Goal: Information Seeking & Learning: Learn about a topic

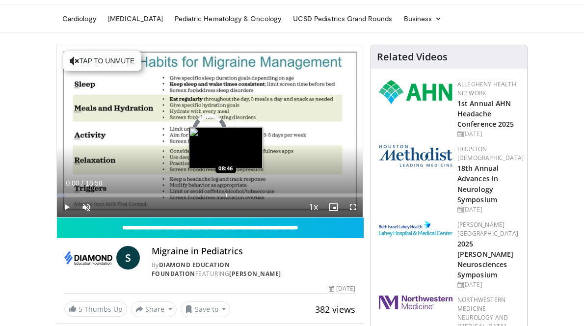
click at [182, 197] on div "Loaded : 2.64% 08:46 08:46" at bounding box center [210, 192] width 306 height 9
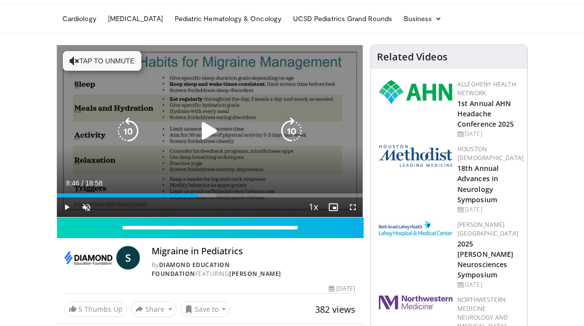
click at [196, 145] on icon "Video Player" at bounding box center [209, 130] width 27 height 27
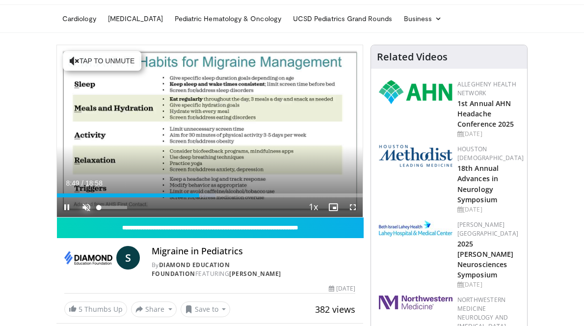
click at [77, 217] on span "Video Player" at bounding box center [87, 207] width 20 height 20
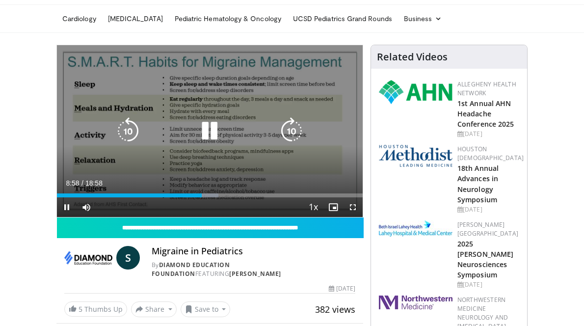
click at [296, 145] on icon "Video Player" at bounding box center [291, 130] width 27 height 27
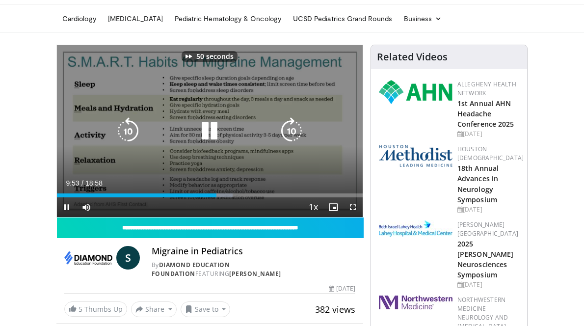
click at [296, 145] on icon "Video Player" at bounding box center [291, 130] width 27 height 27
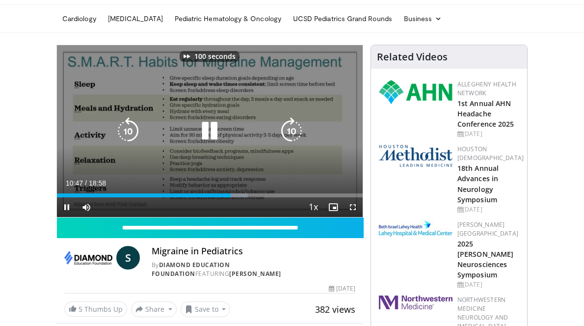
click at [296, 145] on icon "Video Player" at bounding box center [291, 130] width 27 height 27
click at [289, 145] on icon "Video Player" at bounding box center [291, 130] width 27 height 27
click at [290, 145] on icon "Video Player" at bounding box center [291, 130] width 27 height 27
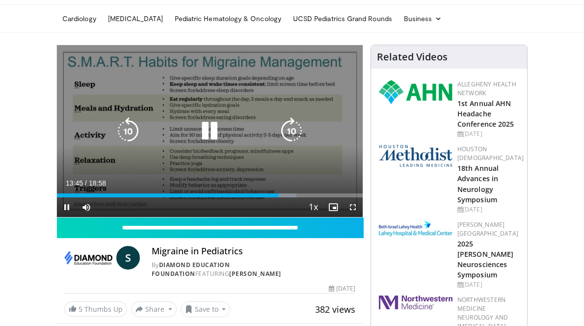
click at [199, 145] on icon "Video Player" at bounding box center [209, 130] width 27 height 27
click at [196, 145] on icon "Video Player" at bounding box center [209, 130] width 27 height 27
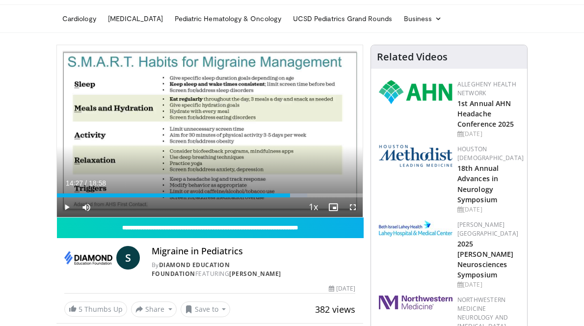
click at [196, 146] on div "20 seconds Tap to unmute" at bounding box center [210, 131] width 306 height 172
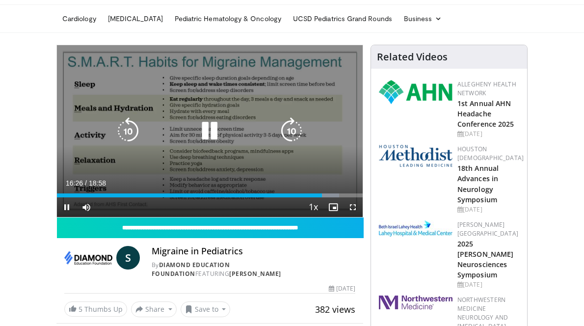
click at [114, 145] on icon "Video Player" at bounding box center [127, 130] width 27 height 27
click at [114, 142] on icon "Video Player" at bounding box center [127, 130] width 27 height 27
click at [114, 145] on icon "Video Player" at bounding box center [127, 130] width 27 height 27
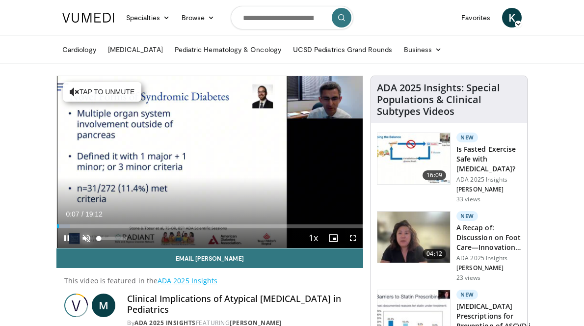
click at [77, 248] on span "Video Player" at bounding box center [87, 238] width 20 height 20
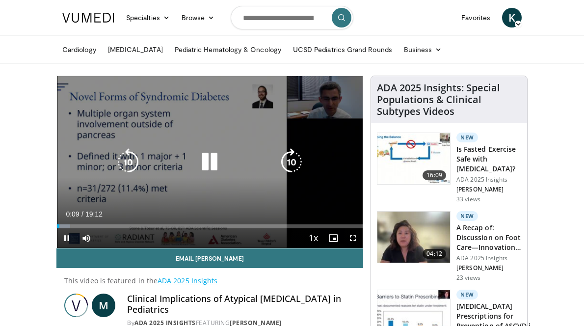
click at [196, 176] on icon "Video Player" at bounding box center [209, 161] width 27 height 27
click at [196, 174] on icon "Video Player" at bounding box center [209, 161] width 27 height 27
click at [114, 176] on icon "Video Player" at bounding box center [127, 161] width 27 height 27
click at [196, 174] on icon "Video Player" at bounding box center [209, 161] width 27 height 27
click at [196, 172] on icon "Video Player" at bounding box center [209, 161] width 27 height 27
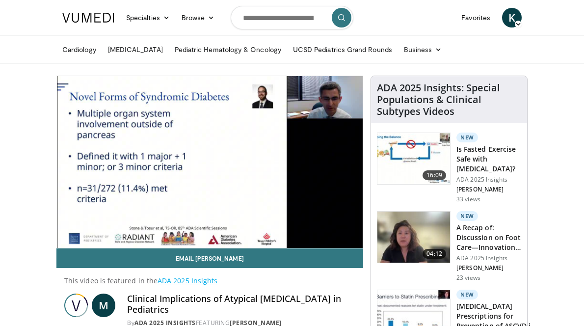
click at [194, 172] on div "10 seconds Tap to unmute" at bounding box center [210, 162] width 306 height 172
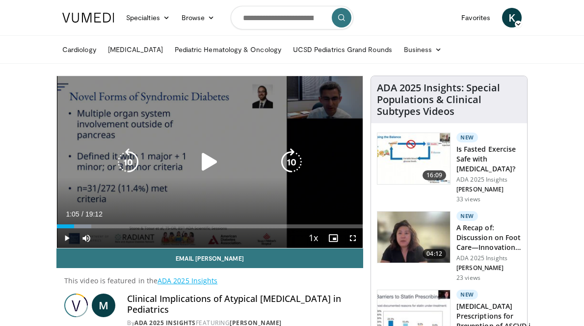
click at [196, 176] on icon "Video Player" at bounding box center [209, 161] width 27 height 27
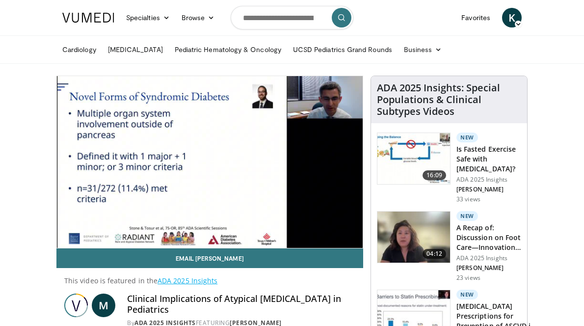
click at [194, 178] on div "10 seconds Tap to unmute" at bounding box center [210, 162] width 306 height 172
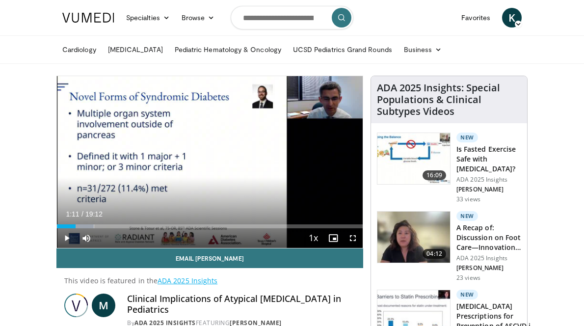
click at [194, 178] on div "10 seconds Tap to unmute" at bounding box center [210, 162] width 306 height 172
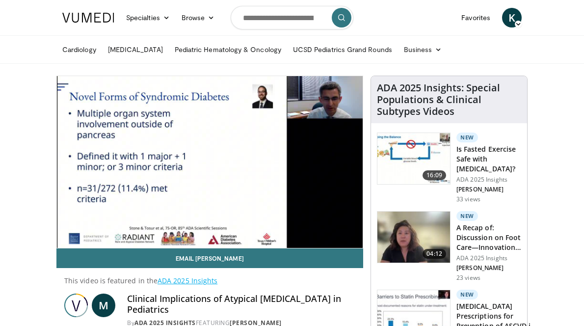
click at [194, 178] on div "10 seconds Tap to unmute" at bounding box center [210, 162] width 306 height 172
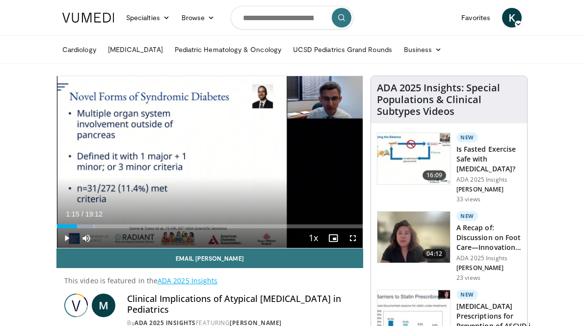
click at [194, 178] on div "10 seconds Tap to unmute" at bounding box center [210, 162] width 306 height 172
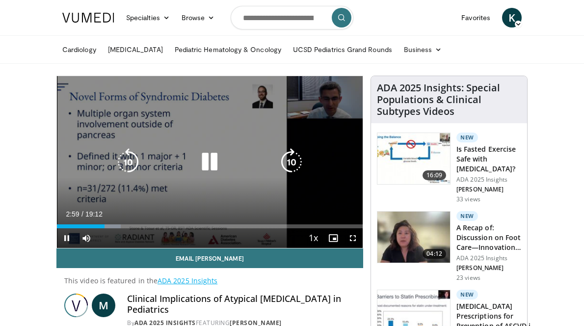
click at [114, 175] on icon "Video Player" at bounding box center [127, 161] width 27 height 27
click at [114, 171] on icon "Video Player" at bounding box center [127, 161] width 27 height 27
click at [199, 176] on icon "Video Player" at bounding box center [209, 161] width 27 height 27
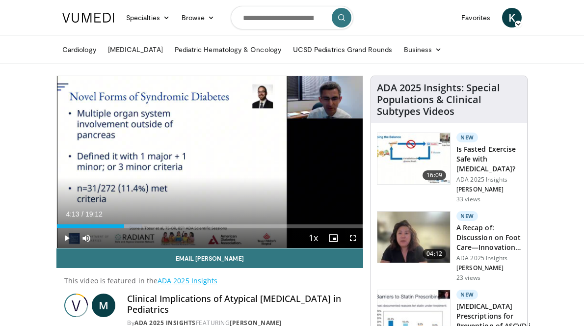
click at [199, 179] on div "10 seconds Tap to unmute" at bounding box center [210, 162] width 306 height 172
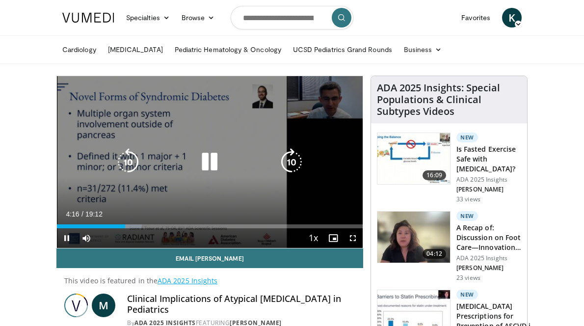
click at [197, 174] on icon "Video Player" at bounding box center [209, 161] width 27 height 27
click at [196, 176] on icon "Video Player" at bounding box center [209, 161] width 27 height 27
click at [114, 176] on icon "Video Player" at bounding box center [127, 161] width 27 height 27
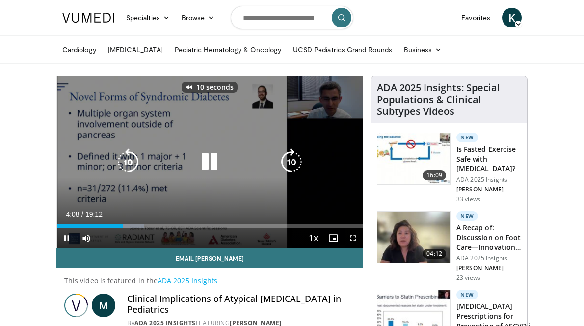
click at [114, 176] on icon "Video Player" at bounding box center [127, 161] width 27 height 27
click at [221, 172] on div "Video Player" at bounding box center [209, 162] width 183 height 20
click at [200, 165] on icon "Video Player" at bounding box center [209, 161] width 27 height 27
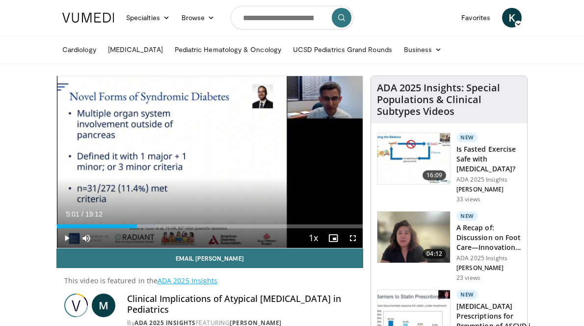
click at [200, 165] on div "20 seconds Tap to unmute" at bounding box center [210, 162] width 306 height 172
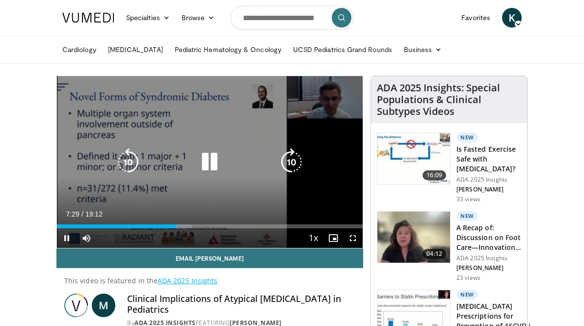
click at [114, 176] on icon "Video Player" at bounding box center [127, 161] width 27 height 27
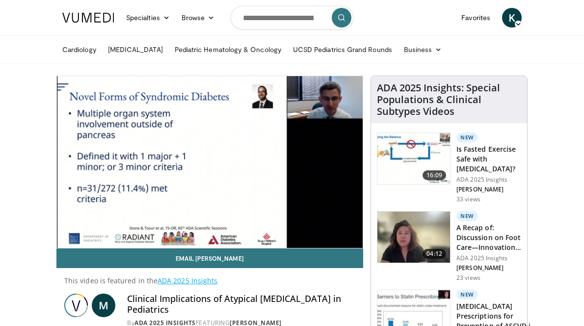
click at [152, 202] on div "20 seconds Tap to unmute" at bounding box center [210, 162] width 306 height 172
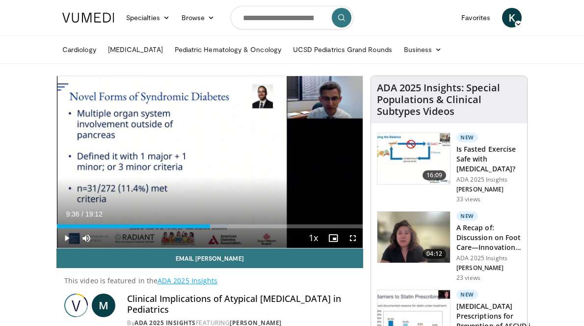
click at [152, 202] on div "20 seconds Tap to unmute" at bounding box center [210, 162] width 306 height 172
click at [151, 201] on div "20 seconds Tap to unmute" at bounding box center [210, 162] width 306 height 172
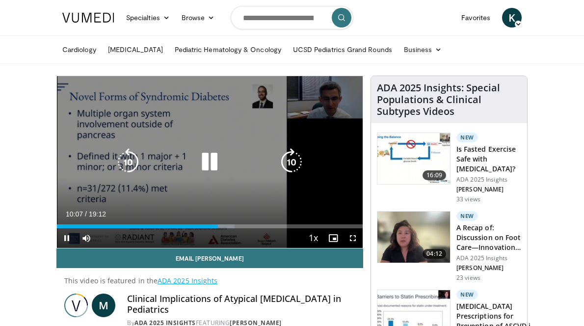
click at [106, 97] on div "20 seconds Tap to unmute" at bounding box center [210, 162] width 306 height 172
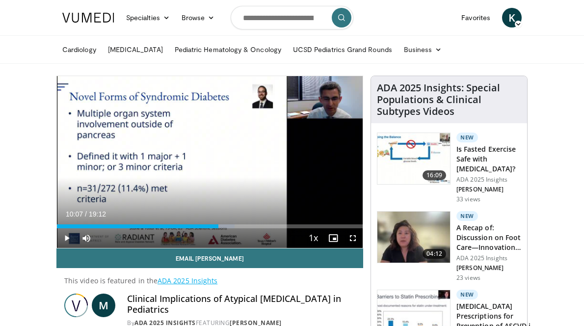
click at [106, 97] on div "20 seconds Tap to unmute" at bounding box center [210, 162] width 306 height 172
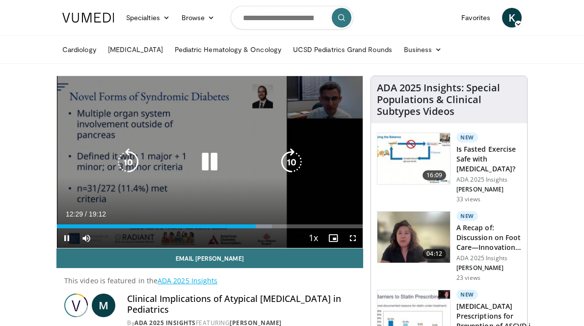
click at [114, 171] on icon "Video Player" at bounding box center [127, 161] width 27 height 27
click at [199, 176] on icon "Video Player" at bounding box center [209, 161] width 27 height 27
click at [196, 176] on icon "Video Player" at bounding box center [209, 161] width 27 height 27
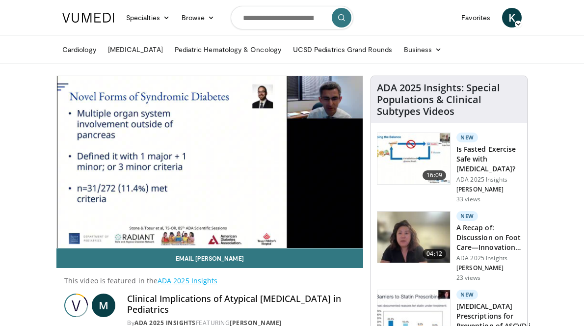
click at [191, 178] on div "20 seconds Tap to unmute" at bounding box center [210, 162] width 306 height 172
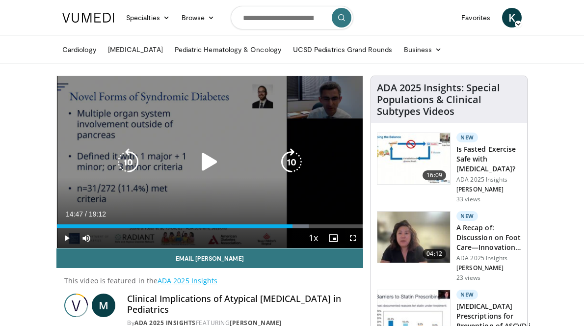
click at [114, 171] on icon "Video Player" at bounding box center [127, 161] width 27 height 27
click at [114, 172] on icon "Video Player" at bounding box center [127, 161] width 27 height 27
click at [196, 173] on icon "Video Player" at bounding box center [209, 161] width 27 height 27
click at [198, 168] on icon "Video Player" at bounding box center [209, 161] width 27 height 27
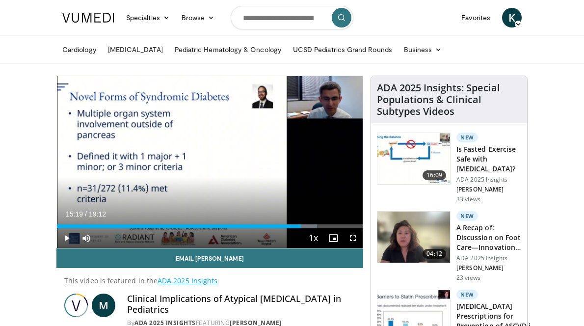
click at [198, 168] on div "20 seconds Tap to unmute" at bounding box center [210, 162] width 306 height 172
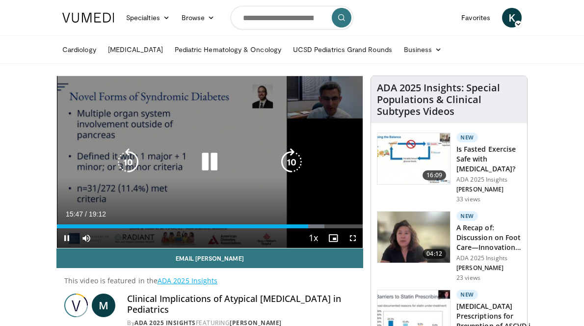
click at [114, 170] on icon "Video Player" at bounding box center [127, 161] width 27 height 27
click at [198, 175] on icon "Video Player" at bounding box center [209, 161] width 27 height 27
click at [200, 174] on icon "Video Player" at bounding box center [209, 161] width 27 height 27
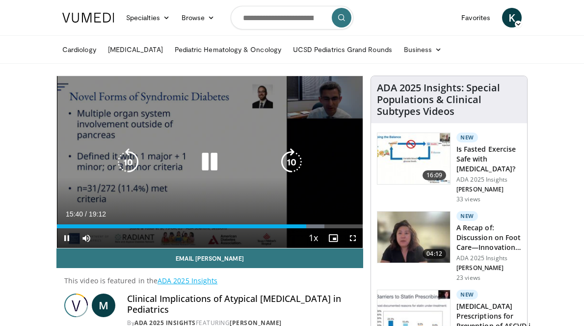
click at [200, 172] on button "Video Player" at bounding box center [210, 162] width 20 height 20
click at [197, 176] on icon "Video Player" at bounding box center [209, 161] width 27 height 27
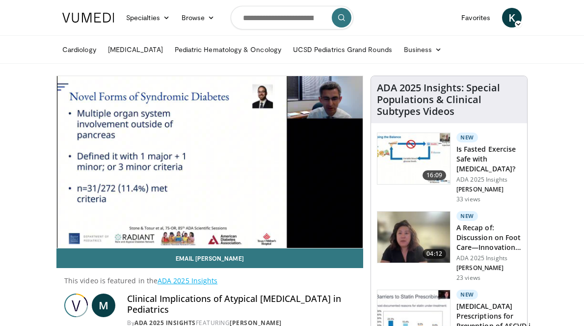
click at [197, 179] on div "10 seconds Tap to unmute" at bounding box center [210, 162] width 306 height 172
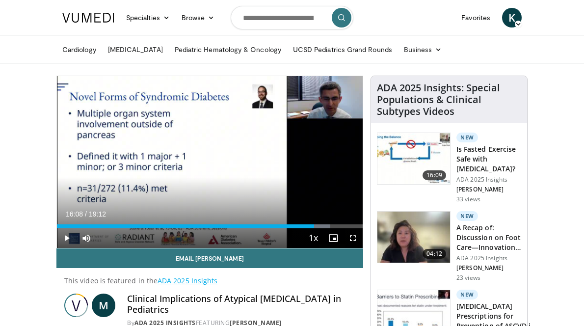
click at [197, 179] on div "10 seconds Tap to unmute" at bounding box center [210, 162] width 306 height 172
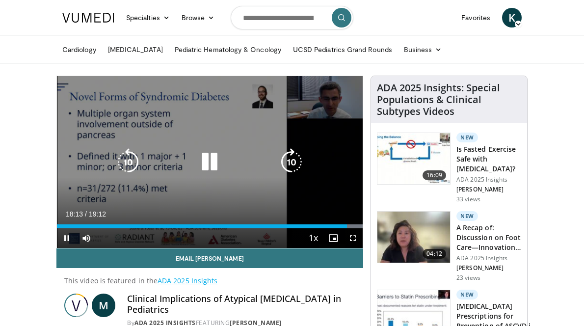
click at [114, 176] on icon "Video Player" at bounding box center [127, 161] width 27 height 27
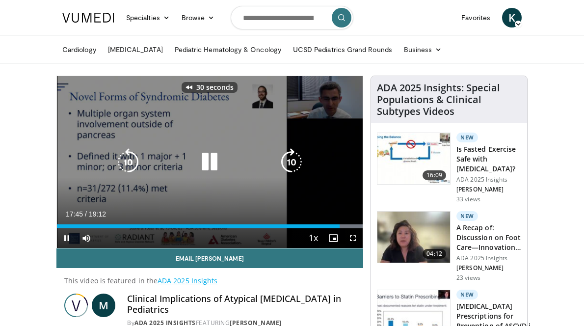
click at [114, 176] on icon "Video Player" at bounding box center [127, 161] width 27 height 27
click at [114, 171] on icon "Video Player" at bounding box center [127, 161] width 27 height 27
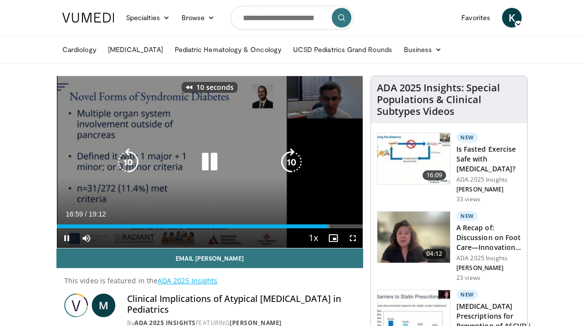
click at [114, 171] on icon "Video Player" at bounding box center [127, 161] width 27 height 27
click at [299, 176] on icon "Video Player" at bounding box center [291, 161] width 27 height 27
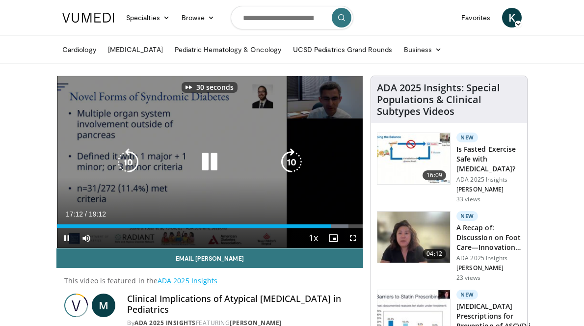
click at [299, 176] on icon "Video Player" at bounding box center [291, 161] width 27 height 27
click at [295, 176] on icon "Video Player" at bounding box center [291, 161] width 27 height 27
click at [200, 176] on icon "Video Player" at bounding box center [209, 161] width 27 height 27
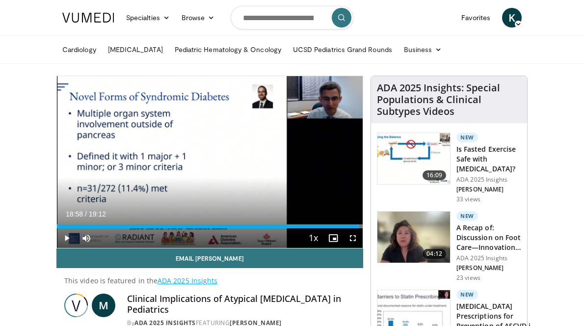
click at [200, 176] on div "10 seconds Tap to unmute" at bounding box center [210, 162] width 306 height 172
